Goal: Book appointment/travel/reservation

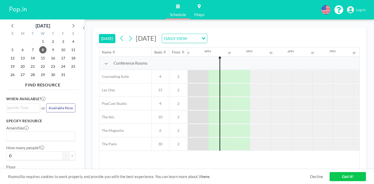
scroll to position [0, 645]
click at [71, 158] on button "+" at bounding box center [72, 156] width 6 height 9
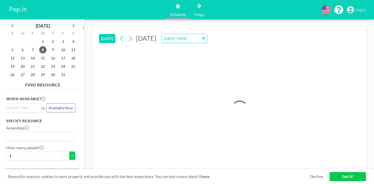
click at [71, 158] on button "+" at bounding box center [72, 156] width 6 height 9
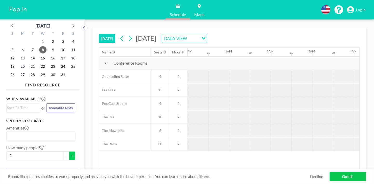
scroll to position [0, 644]
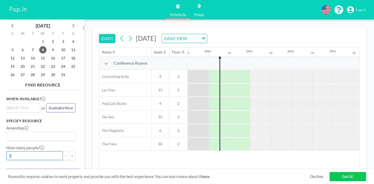
drag, startPoint x: 36, startPoint y: 158, endPoint x: 7, endPoint y: 156, distance: 29.2
click at [7, 156] on input "2" at bounding box center [34, 156] width 57 height 9
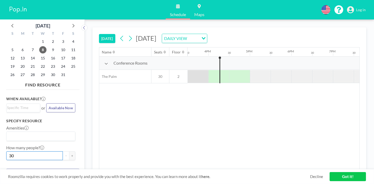
scroll to position [0, 0]
type input "30"
click at [73, 25] on icon at bounding box center [73, 25] width 7 height 7
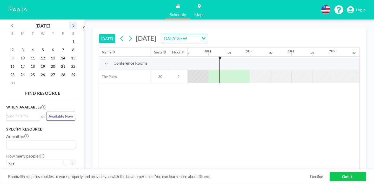
click at [73, 25] on icon at bounding box center [73, 25] width 7 height 7
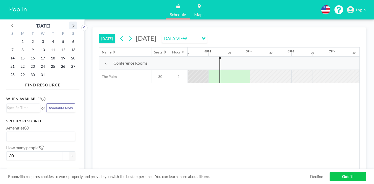
click at [73, 25] on icon at bounding box center [73, 25] width 7 height 7
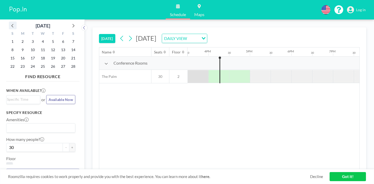
click at [14, 25] on icon at bounding box center [12, 25] width 7 height 7
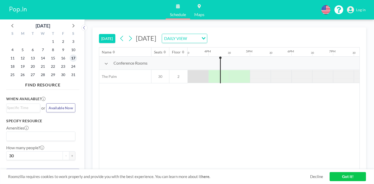
click at [73, 58] on span "17" at bounding box center [73, 58] width 7 height 7
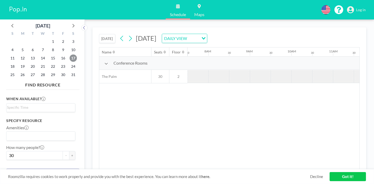
scroll to position [0, 312]
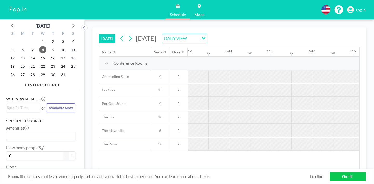
scroll to position [0, 644]
